Goal: Task Accomplishment & Management: Use online tool/utility

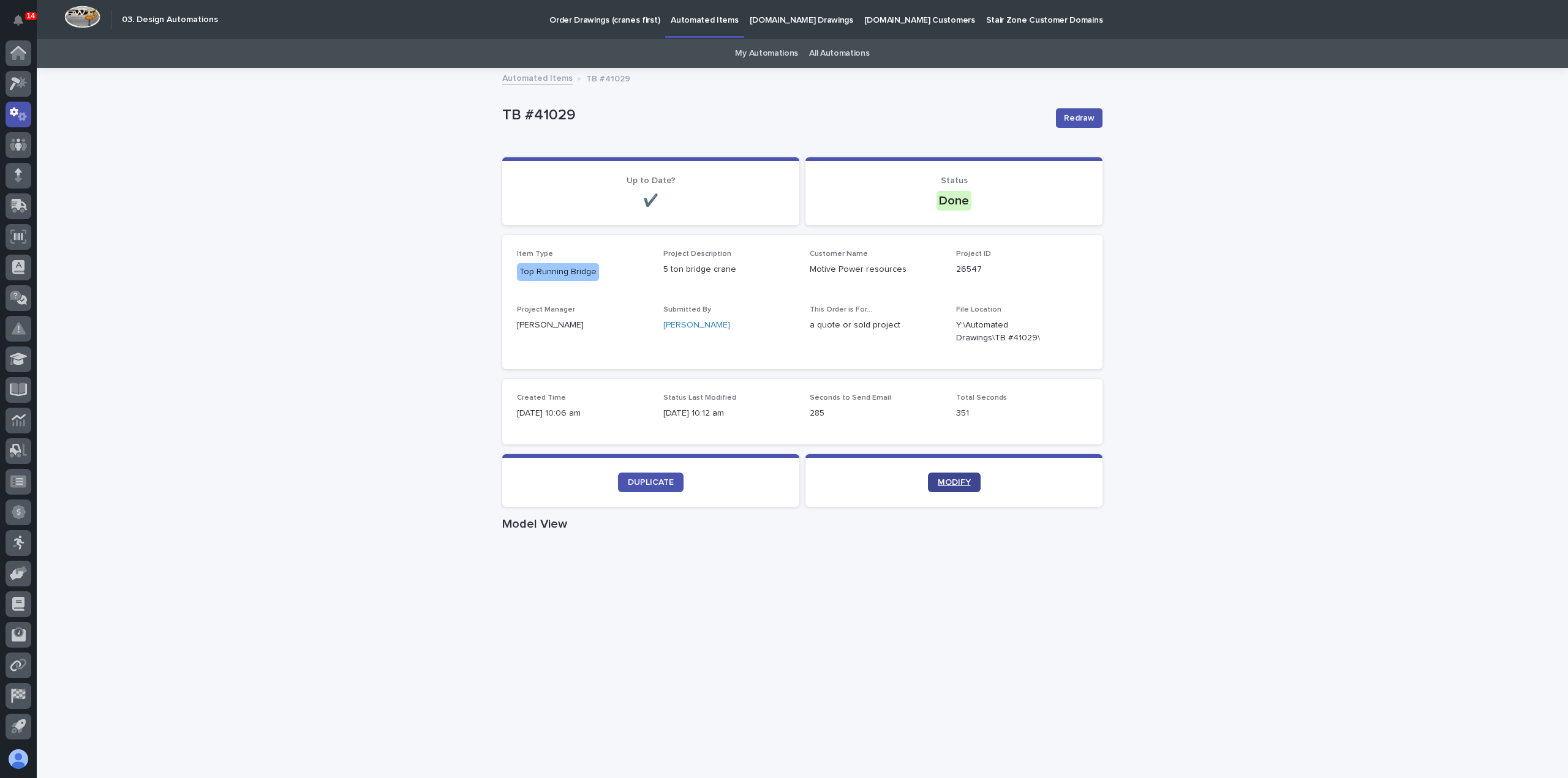
click at [961, 480] on span "MODIFY" at bounding box center [954, 482] width 33 height 8
click at [663, 482] on span "DUPLICATE" at bounding box center [651, 482] width 46 height 8
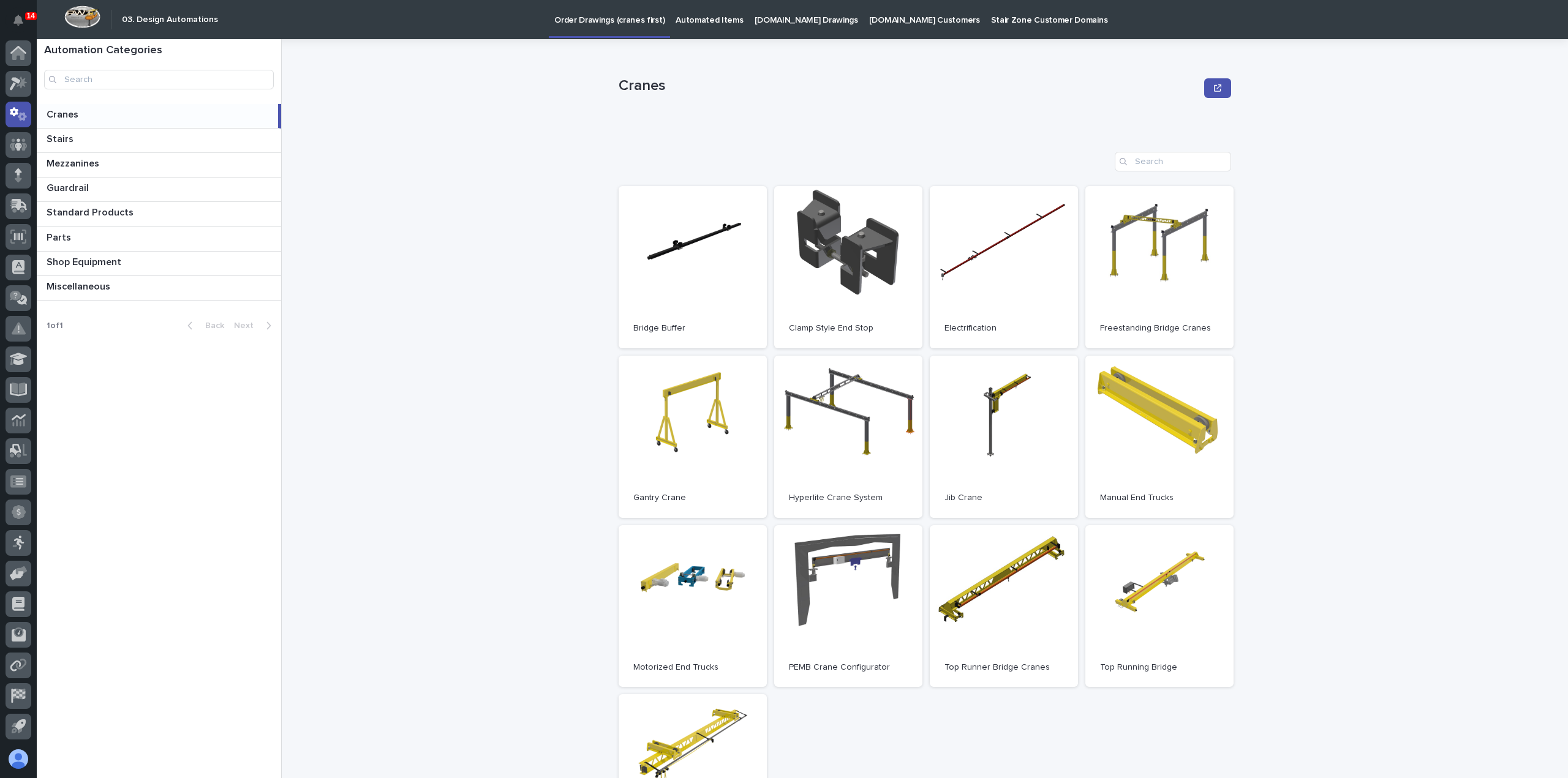
scroll to position [61, 0]
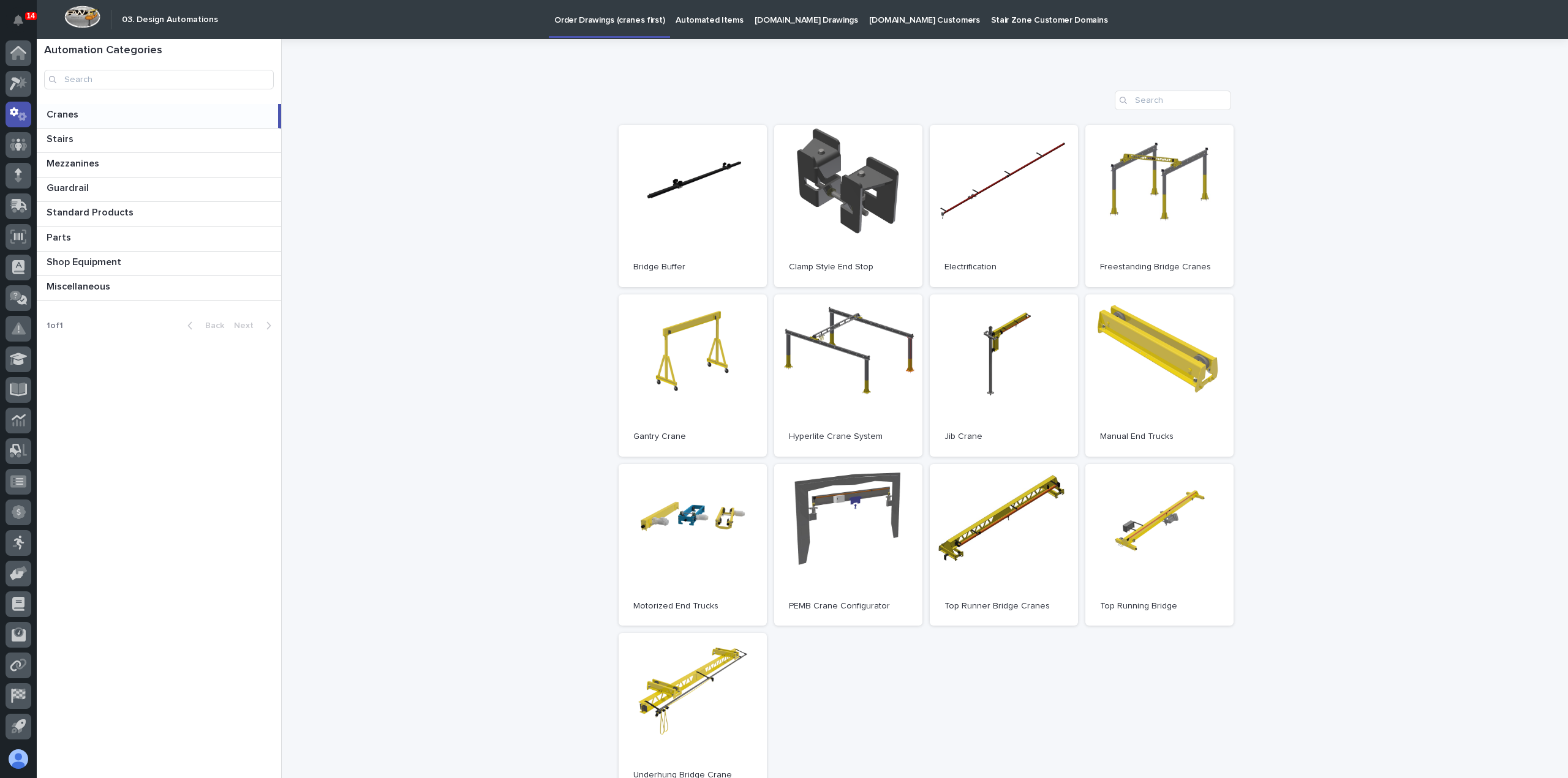
click at [697, 23] on p "Automated Items" at bounding box center [709, 12] width 67 height 25
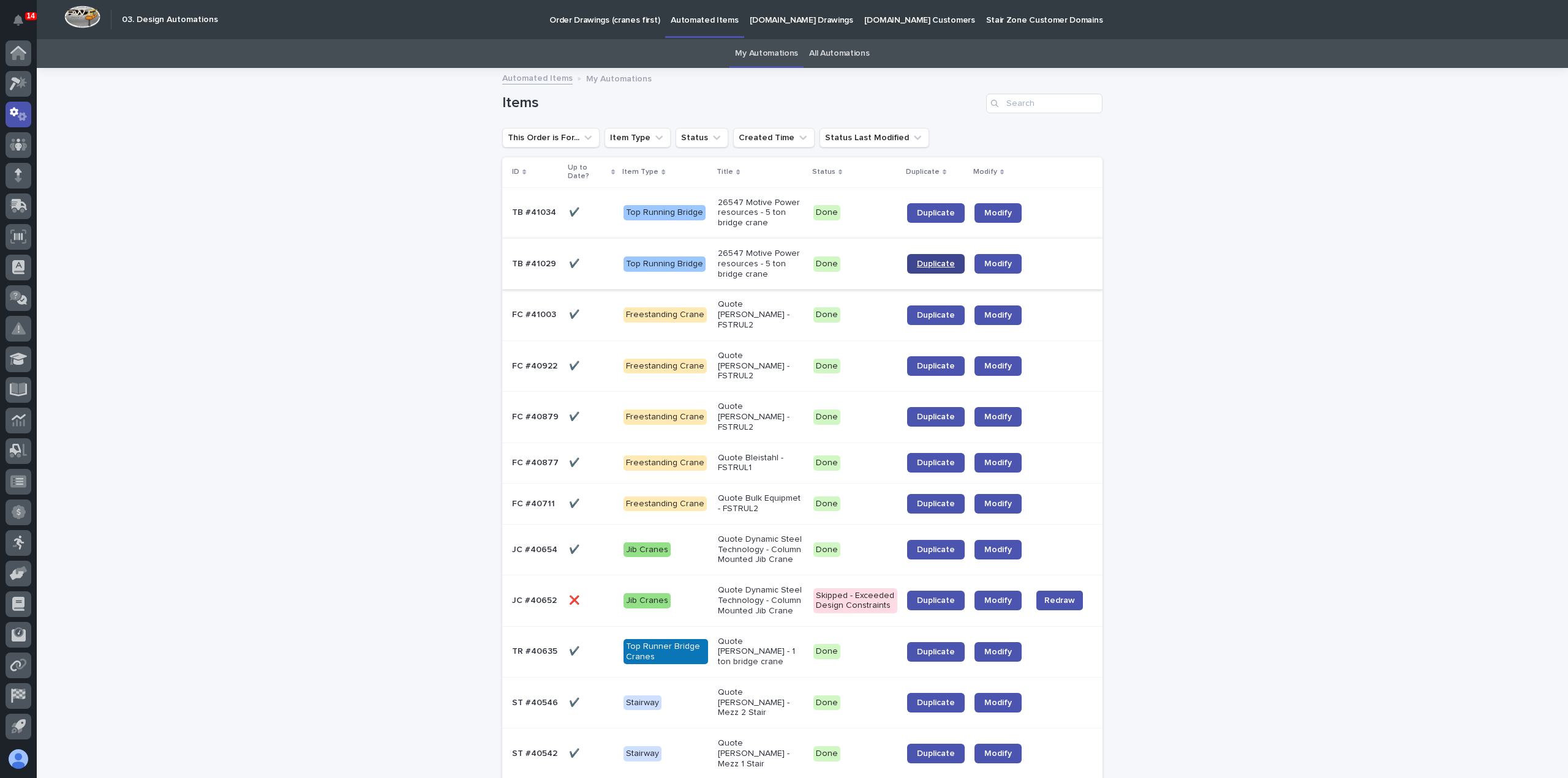
click at [932, 260] on span "Duplicate" at bounding box center [936, 264] width 38 height 8
